Goal: Complete application form: Complete application form

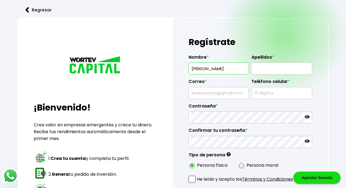
type input "[PERSON_NAME]"
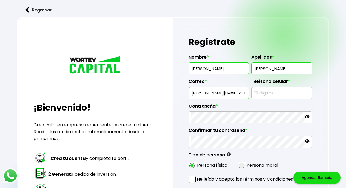
type input "[PERSON_NAME][EMAIL_ADDRESS][PERSON_NAME][DOMAIN_NAME]"
type input "5525613760"
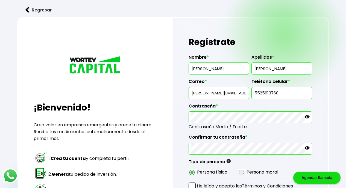
click at [305, 115] on icon at bounding box center [306, 116] width 5 height 5
click at [308, 146] on icon at bounding box center [306, 148] width 5 height 5
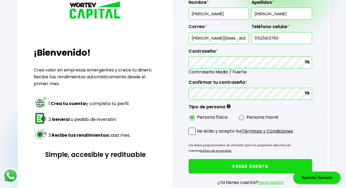
scroll to position [57, 0]
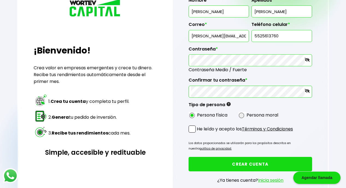
click at [190, 129] on span at bounding box center [191, 129] width 7 height 7
click at [198, 133] on input "He leído y acepto los Términos y Condiciones" at bounding box center [198, 133] width 0 height 0
click at [231, 161] on button "CREAR CUENTA" at bounding box center [249, 164] width 123 height 14
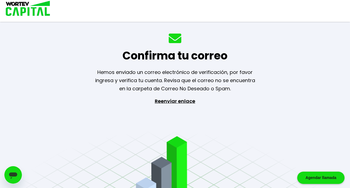
click at [212, 99] on div "Confirma tu correo Hemos enviado un correo electrónico de verificación, por fav…" at bounding box center [175, 94] width 350 height 188
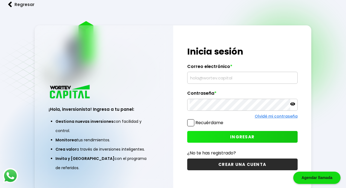
scroll to position [1, 0]
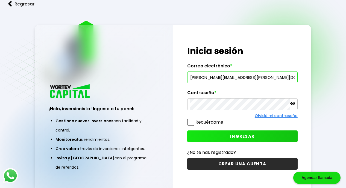
type input "[PERSON_NAME][EMAIL_ADDRESS][PERSON_NAME][DOMAIN_NAME]"
click at [190, 125] on span at bounding box center [190, 122] width 7 height 7
click at [224, 120] on input "Recuérdame" at bounding box center [224, 120] width 0 height 0
click at [205, 134] on button "INGRESAR" at bounding box center [242, 137] width 110 height 12
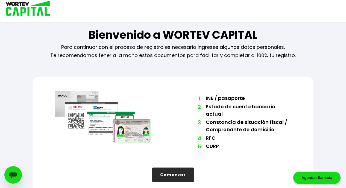
scroll to position [6, 0]
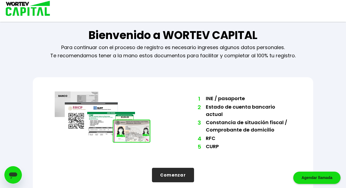
click at [181, 168] on button "Comenzar" at bounding box center [173, 175] width 42 height 14
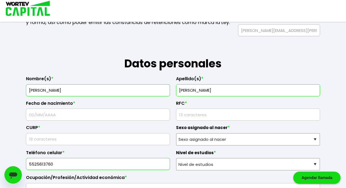
scroll to position [79, 0]
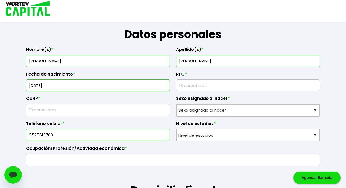
type input "[DATE]"
click at [272, 89] on input "rfc" at bounding box center [247, 85] width 139 height 11
type input "GAAC860612N74"
click at [161, 107] on input "text" at bounding box center [97, 109] width 139 height 11
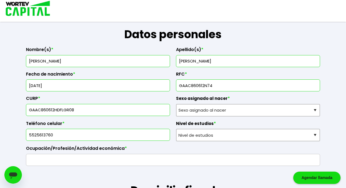
type input "GAAC860612HDFLGR08"
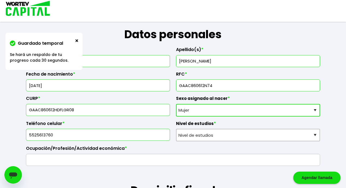
select select "Hombre"
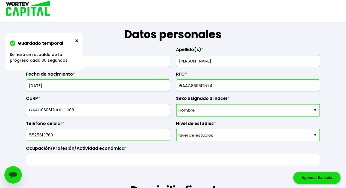
select select "Licenciatura"
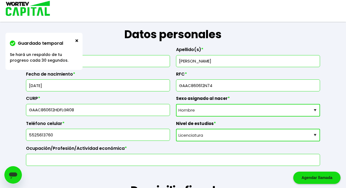
click at [152, 162] on input "text" at bounding box center [172, 159] width 289 height 11
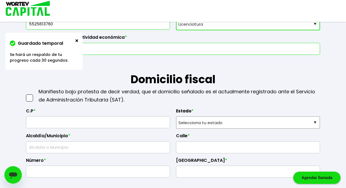
scroll to position [190, 0]
type input "Empleado"
click at [28, 97] on span at bounding box center [29, 97] width 7 height 7
click at [35, 95] on input "checkbox" at bounding box center [35, 95] width 0 height 0
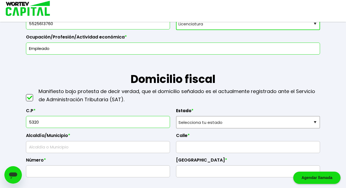
type input "53200"
type input "Naucalpan [PERSON_NAME]"
type input "Lomas de [GEOGRAPHIC_DATA]"
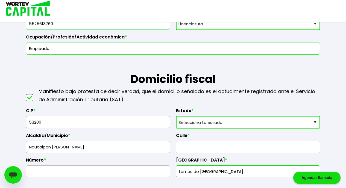
type input "53200"
select select "MX"
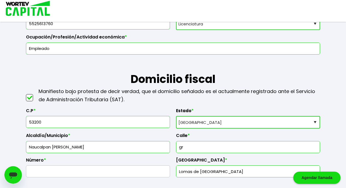
type input "g"
type input "Grosellas"
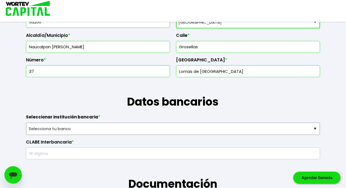
scroll to position [292, 0]
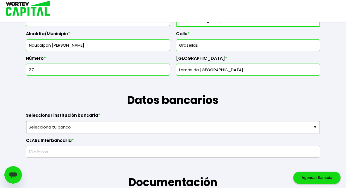
type input "37"
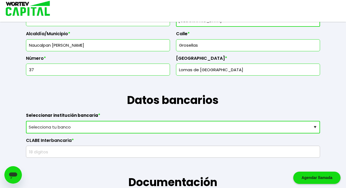
select select "Santander"
click at [112, 150] on input "text" at bounding box center [172, 151] width 289 height 11
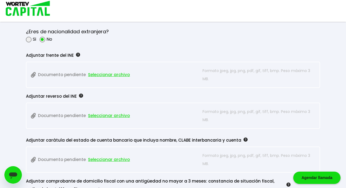
scroll to position [459, 0]
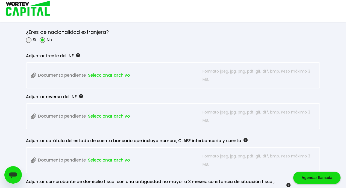
type input "014180606299306029"
click at [112, 75] on span "Seleccionar archivo" at bounding box center [109, 75] width 42 height 8
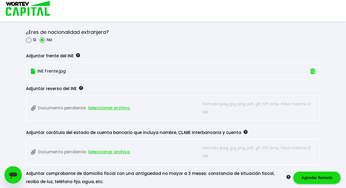
click at [110, 105] on span "Seleccionar archivo" at bounding box center [109, 108] width 42 height 8
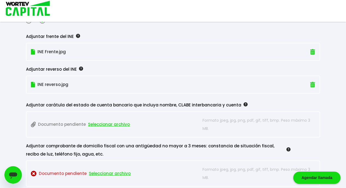
scroll to position [487, 0]
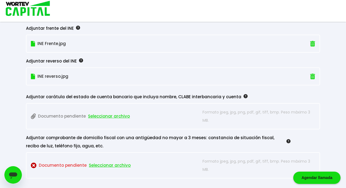
click at [120, 117] on span "Seleccionar archivo" at bounding box center [109, 116] width 42 height 8
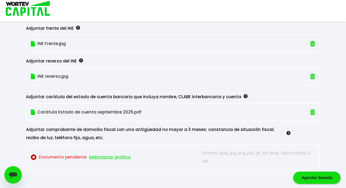
click at [111, 156] on span "Seleccionar archivo" at bounding box center [110, 157] width 42 height 8
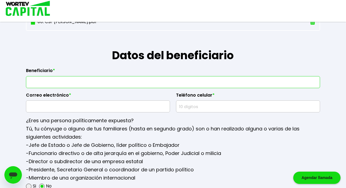
scroll to position [622, 0]
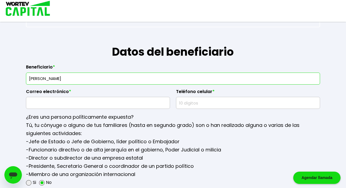
type input "[PERSON_NAME]"
type input "[EMAIL_ADDRESS][DOMAIN_NAME]"
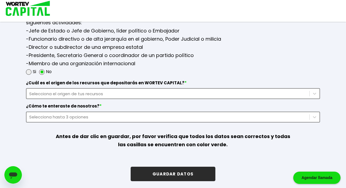
scroll to position [732, 0]
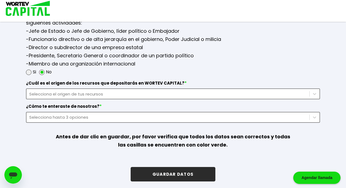
type input "5554178128"
click at [127, 94] on div "Selecciona el origen de tus recursos" at bounding box center [167, 94] width 277 height 6
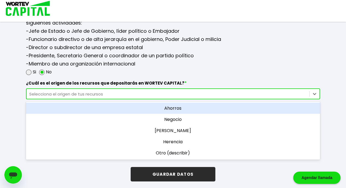
click at [155, 107] on div "Ahorros" at bounding box center [173, 108] width 294 height 11
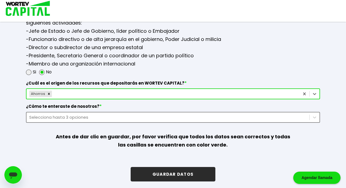
click at [132, 114] on div "Selecciona hasta 3 opciones" at bounding box center [167, 117] width 277 height 6
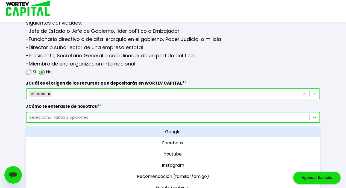
click at [187, 131] on div "Google" at bounding box center [173, 131] width 294 height 11
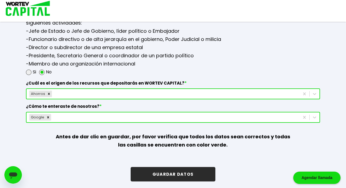
click at [203, 167] on button "GUARDAR DATOS" at bounding box center [173, 174] width 85 height 14
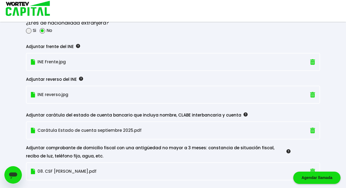
scroll to position [468, 0]
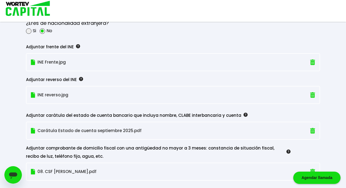
click at [312, 61] on img at bounding box center [312, 63] width 5 height 6
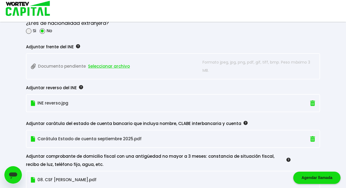
click at [314, 103] on img at bounding box center [312, 103] width 5 height 6
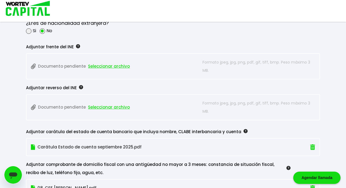
click at [101, 62] on span "Seleccionar archivo" at bounding box center [109, 66] width 42 height 8
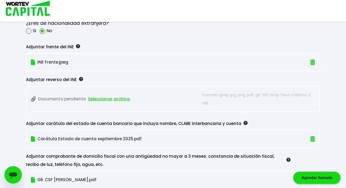
click at [105, 95] on span "Seleccionar archivo" at bounding box center [109, 99] width 42 height 8
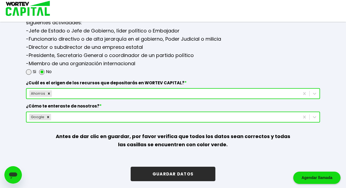
scroll to position [732, 0]
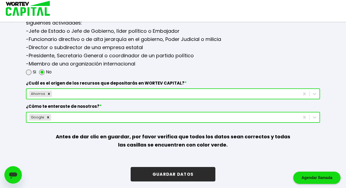
click at [197, 170] on button "GUARDAR DATOS" at bounding box center [173, 174] width 85 height 14
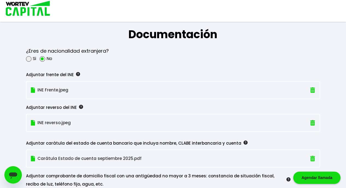
scroll to position [440, 0]
click at [313, 87] on img at bounding box center [312, 90] width 5 height 6
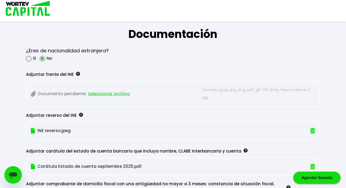
click at [313, 129] on img at bounding box center [312, 131] width 5 height 6
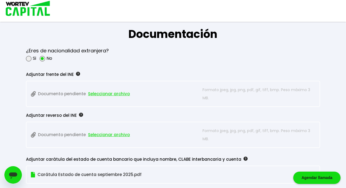
click at [121, 91] on span "Seleccionar archivo" at bounding box center [109, 94] width 42 height 8
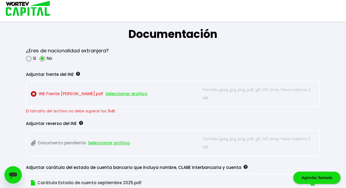
click at [33, 92] on img at bounding box center [34, 94] width 6 height 6
click at [116, 95] on span "Seleccionar archivo" at bounding box center [126, 94] width 42 height 8
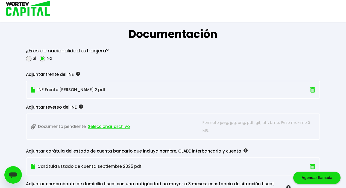
click at [110, 125] on span "Seleccionar archivo" at bounding box center [109, 127] width 42 height 8
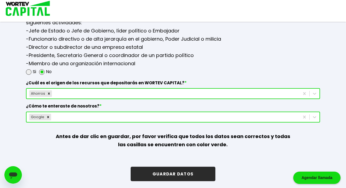
scroll to position [732, 0]
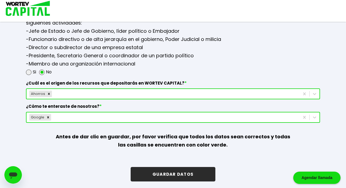
click at [193, 172] on button "GUARDAR DATOS" at bounding box center [173, 174] width 85 height 14
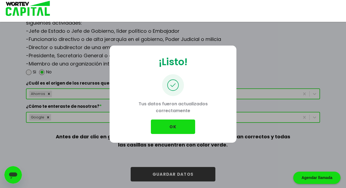
click at [183, 127] on button "OK" at bounding box center [173, 127] width 44 height 14
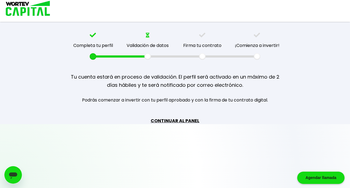
click at [315, 176] on div "Agendar llamada" at bounding box center [320, 178] width 47 height 12
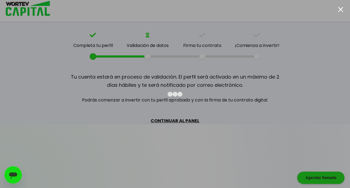
click at [339, 9] on div at bounding box center [340, 9] width 5 height 5
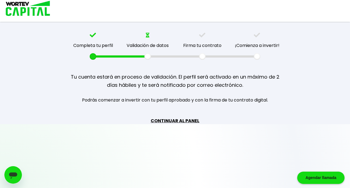
click at [174, 119] on link "CONTINUAR AL PANEL" at bounding box center [174, 120] width 49 height 7
